Goal: Task Accomplishment & Management: Manage account settings

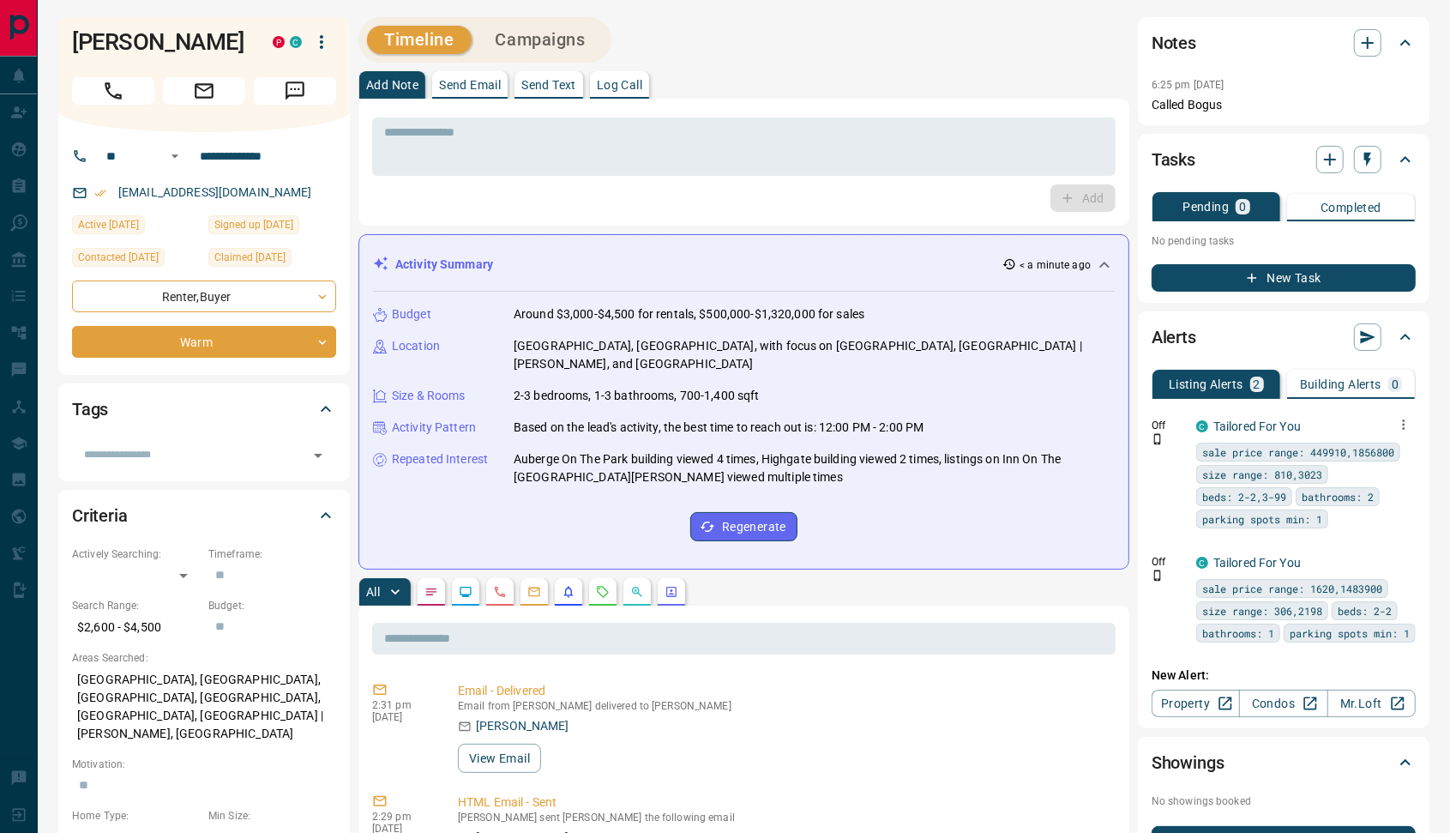
scroll to position [107, 0]
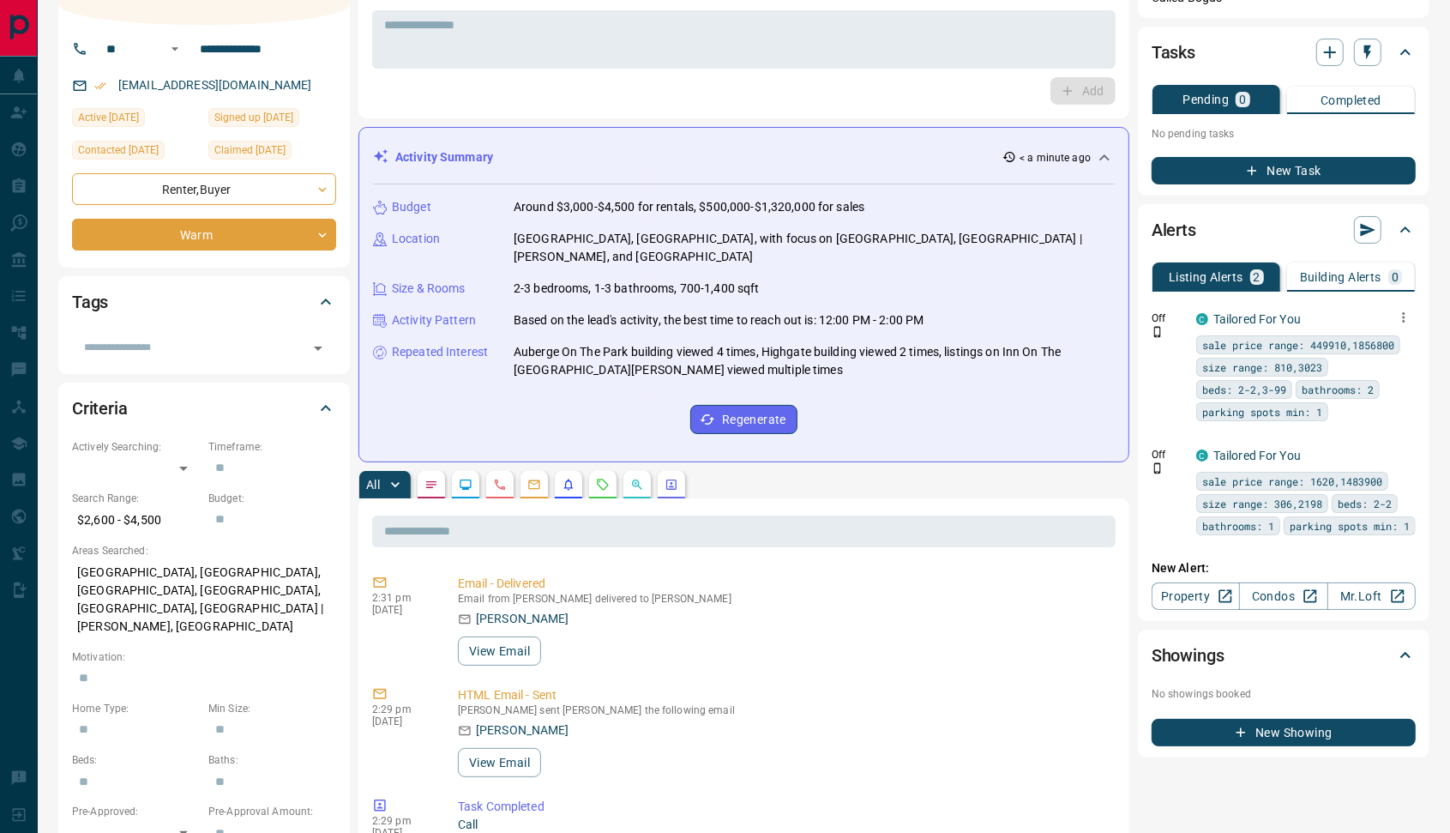
click at [1407, 317] on icon "button" at bounding box center [1403, 317] width 15 height 15
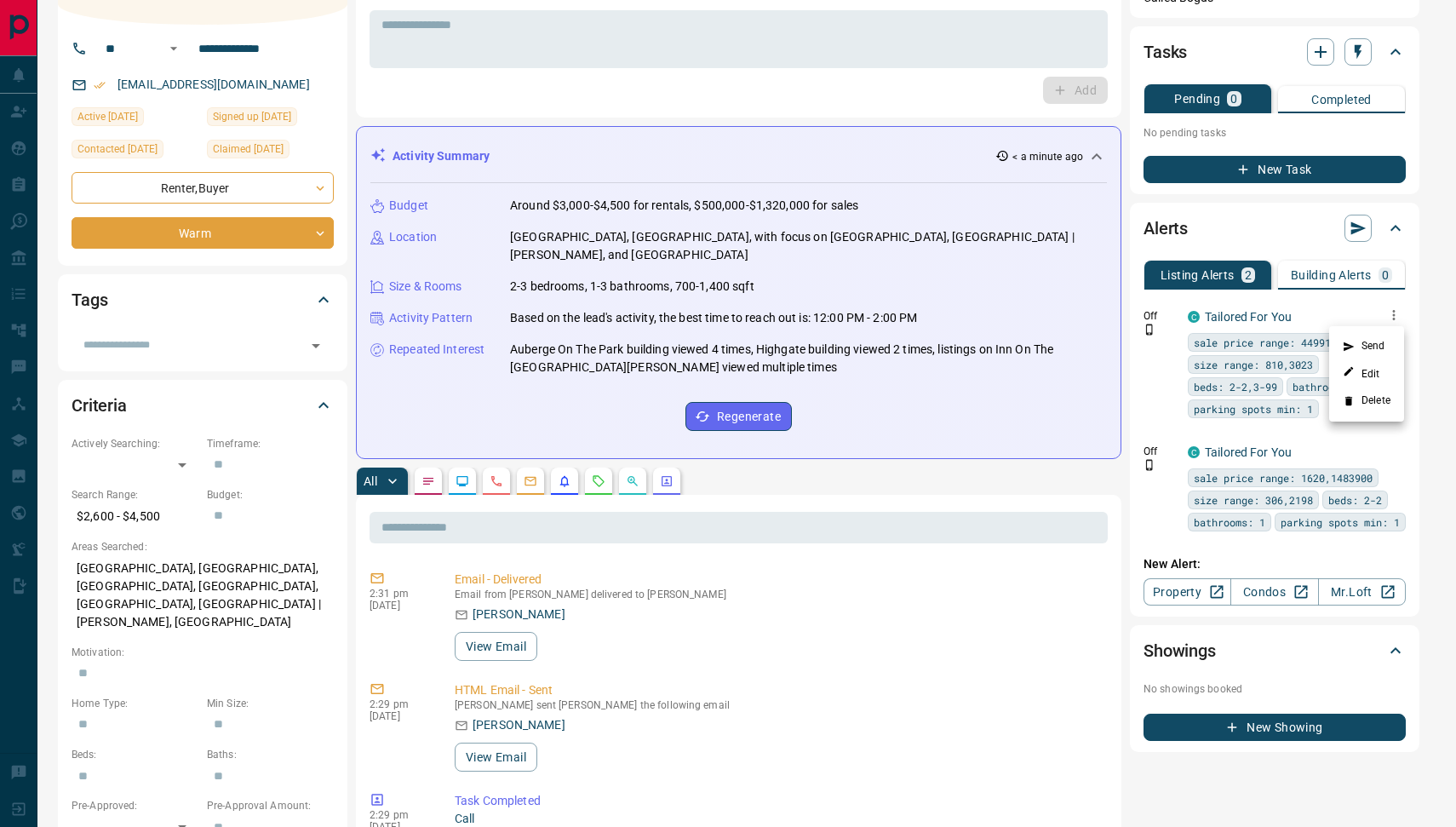
click at [1368, 397] on li "Delete" at bounding box center [1367, 400] width 74 height 27
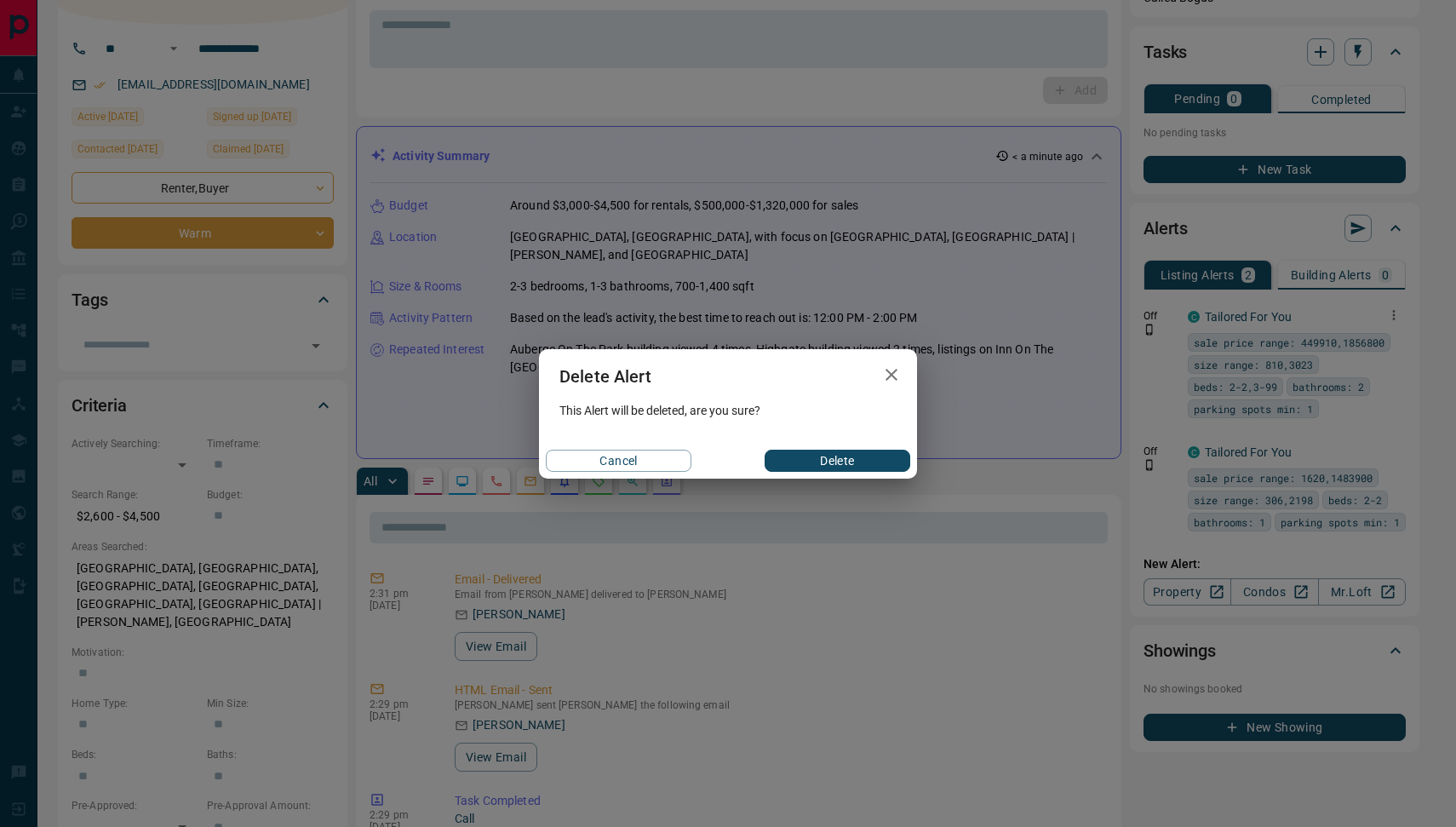
click at [842, 460] on button "Delete" at bounding box center [837, 461] width 146 height 22
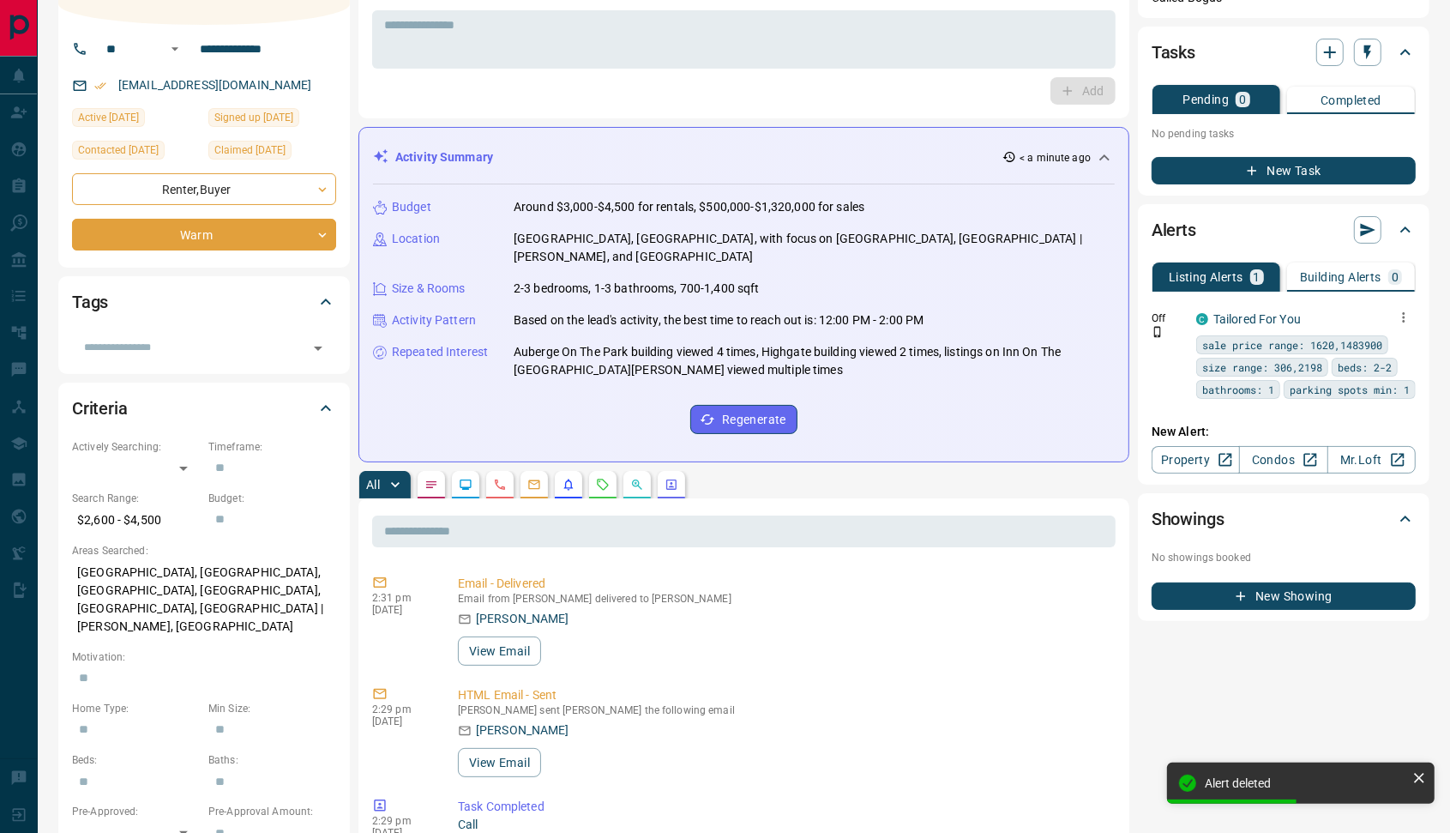
click at [1400, 316] on icon "button" at bounding box center [1403, 317] width 15 height 15
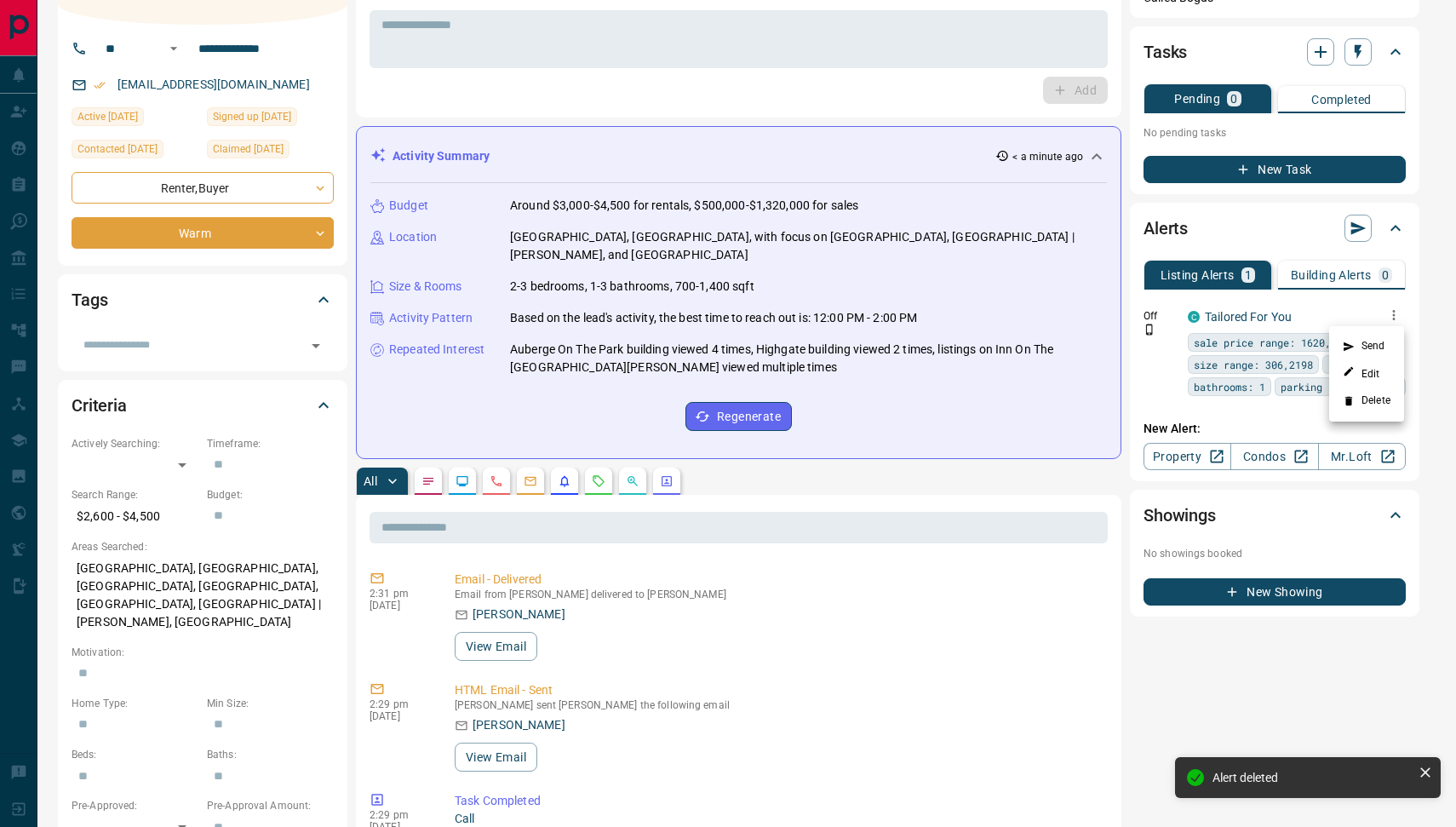
click at [1362, 392] on li "Delete" at bounding box center [1367, 400] width 74 height 27
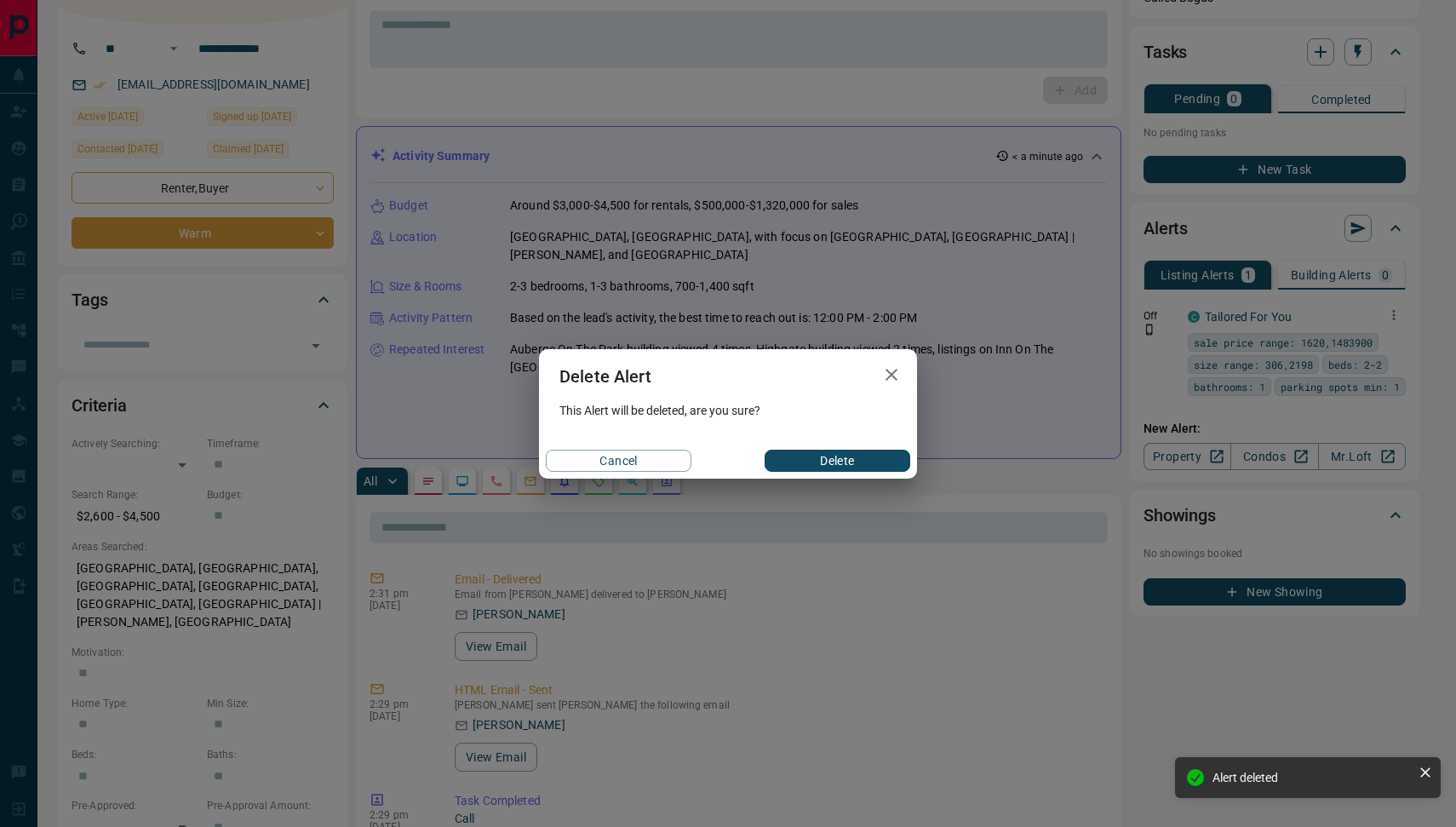
click at [820, 457] on button "Delete" at bounding box center [837, 461] width 146 height 22
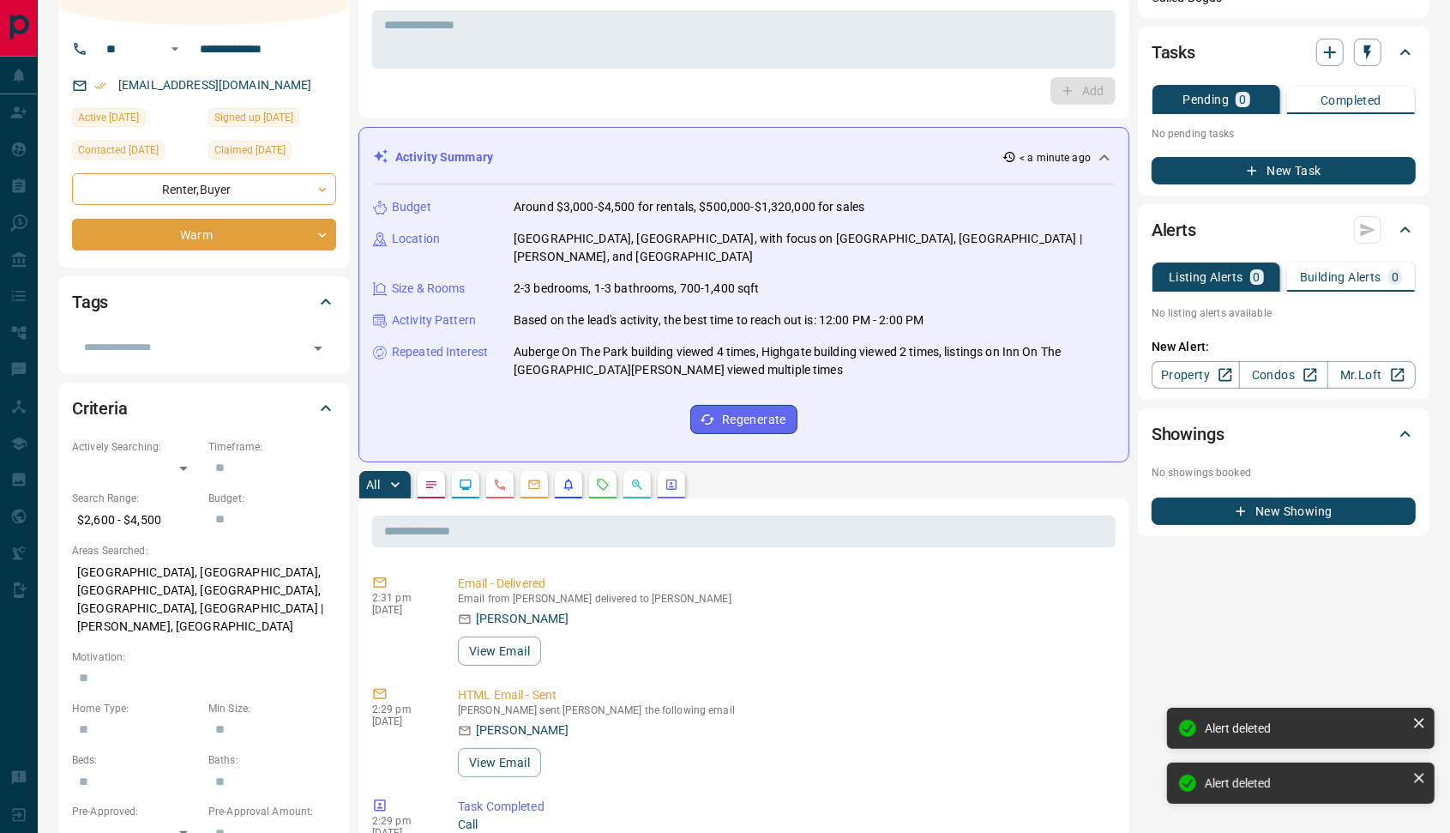
scroll to position [0, 0]
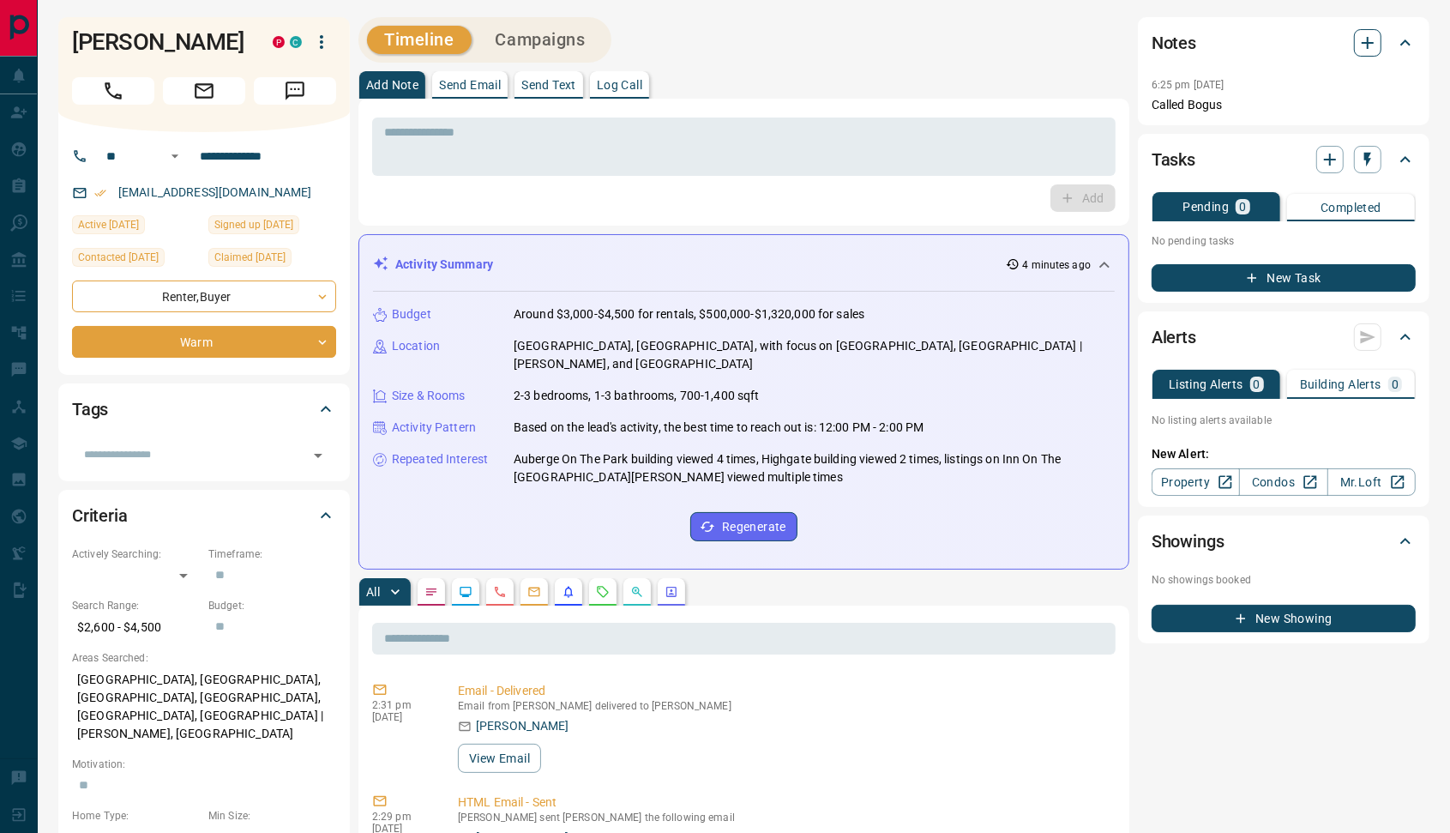
click at [1360, 44] on icon "button" at bounding box center [1367, 43] width 21 height 21
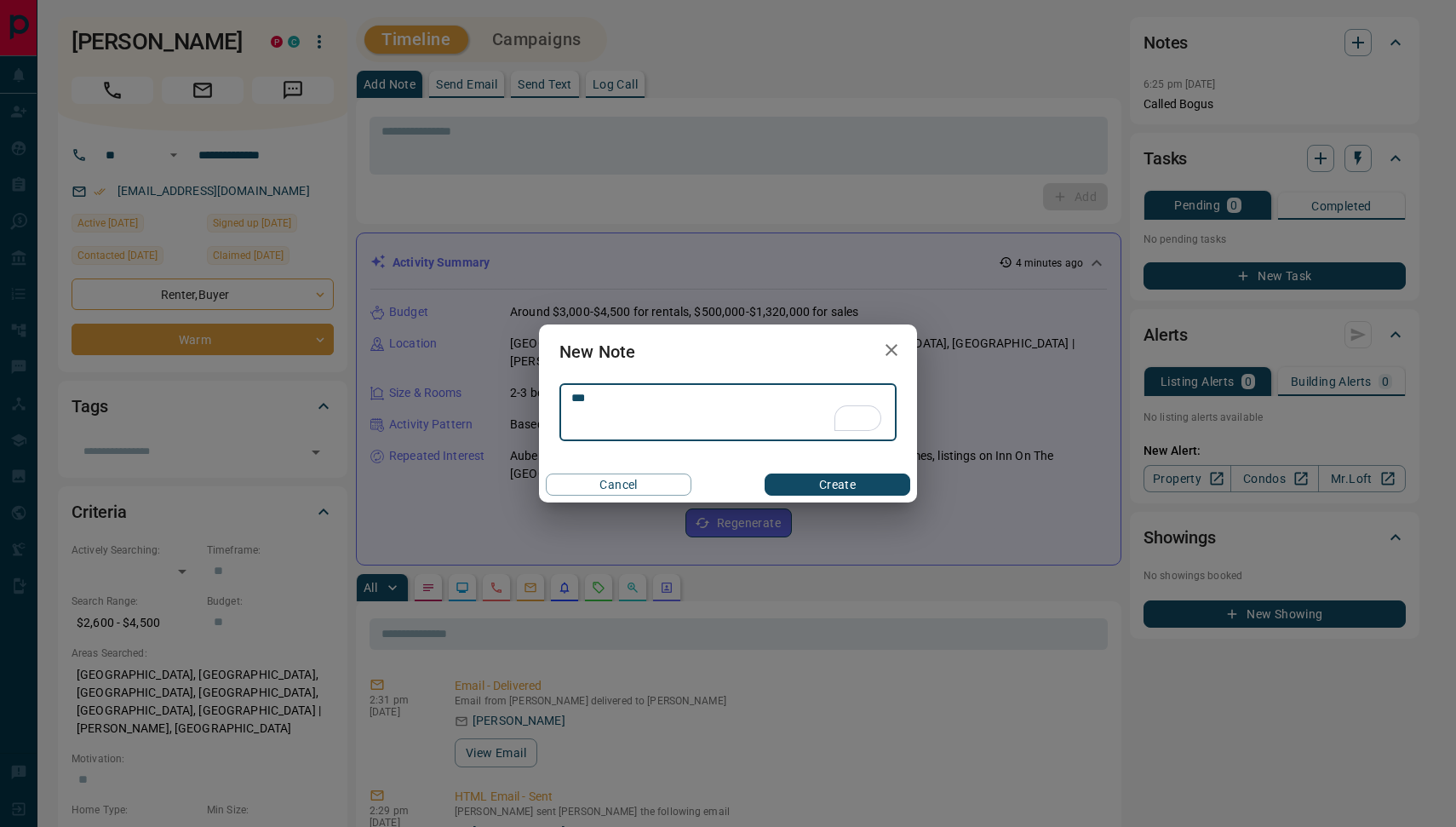
click at [636, 394] on textarea "***" at bounding box center [728, 413] width 314 height 44
type textarea "**********"
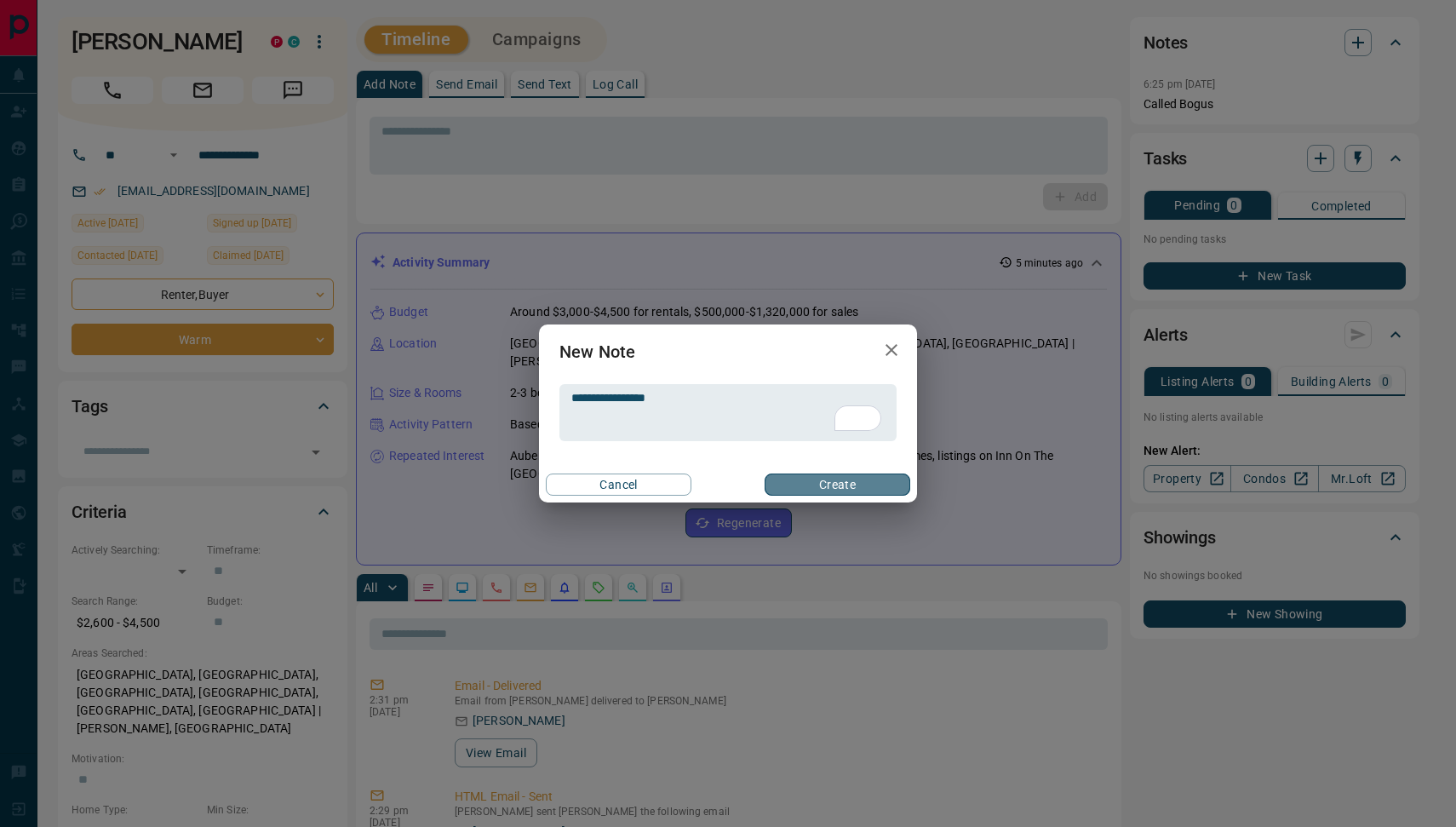
click at [811, 487] on button "Create" at bounding box center [837, 484] width 146 height 22
